Goal: Task Accomplishment & Management: Manage account settings

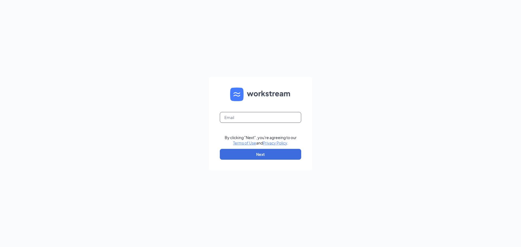
click at [242, 117] on input "text" at bounding box center [260, 117] width 81 height 11
type input "gmtaylor@bleedblue.net"
click at [261, 156] on button "Next" at bounding box center [260, 154] width 81 height 11
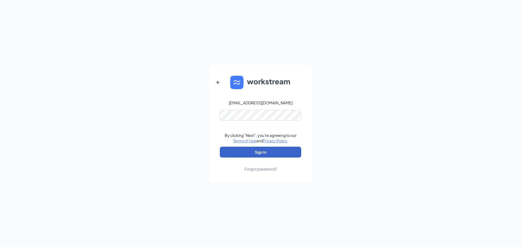
click at [249, 150] on button "Sign In" at bounding box center [260, 152] width 81 height 11
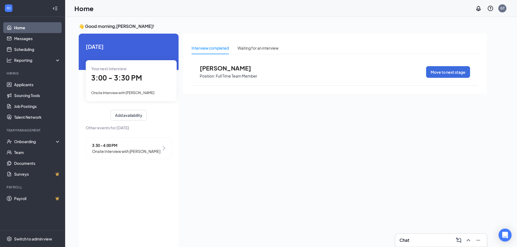
click at [213, 69] on span "[PERSON_NAME]" at bounding box center [230, 68] width 60 height 7
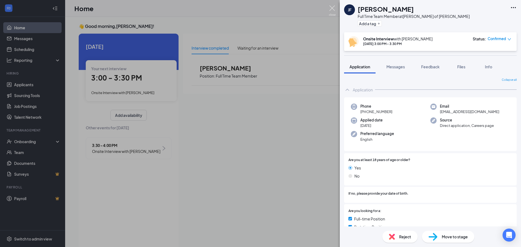
click at [330, 7] on img at bounding box center [332, 10] width 7 height 11
